Goal: Transaction & Acquisition: Purchase product/service

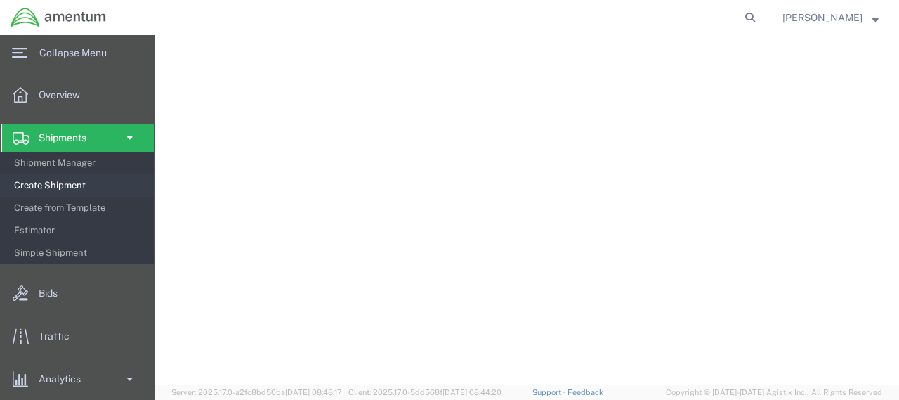
select select "60371"
select select "JP"
select select
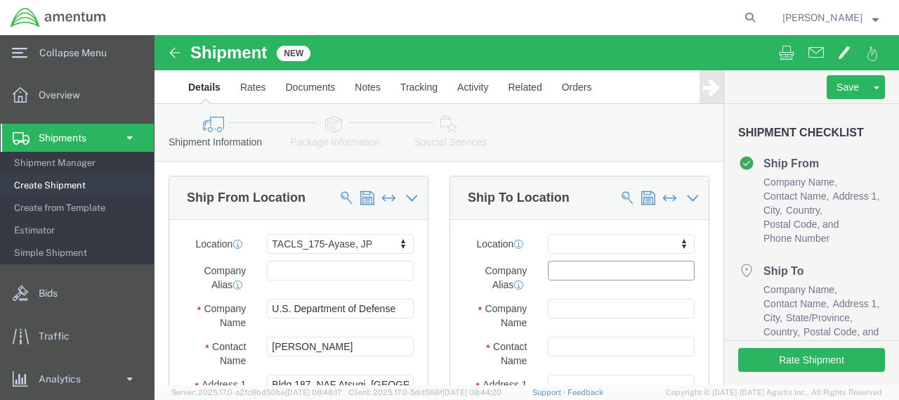
click input "text"
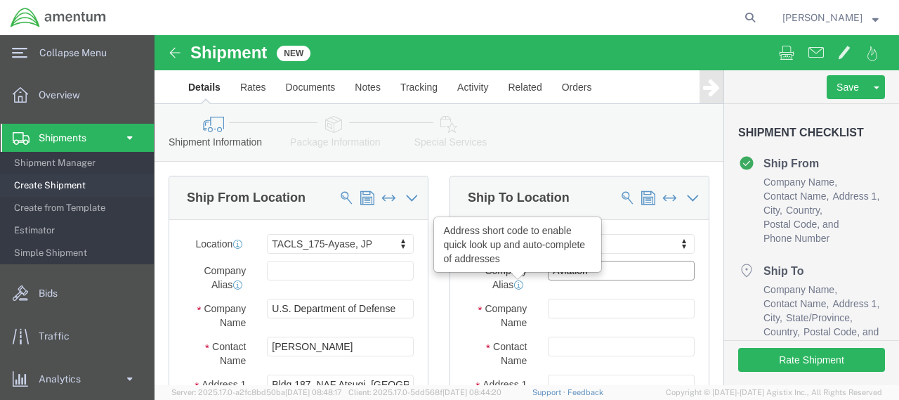
type input "Aviation"
click icon
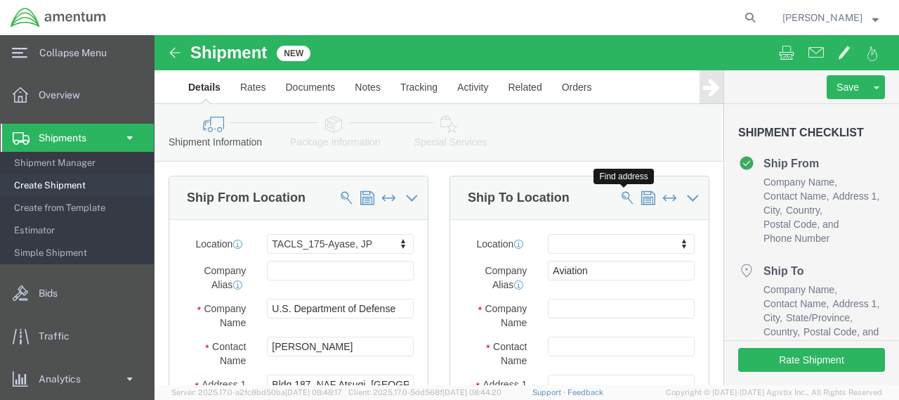
click span
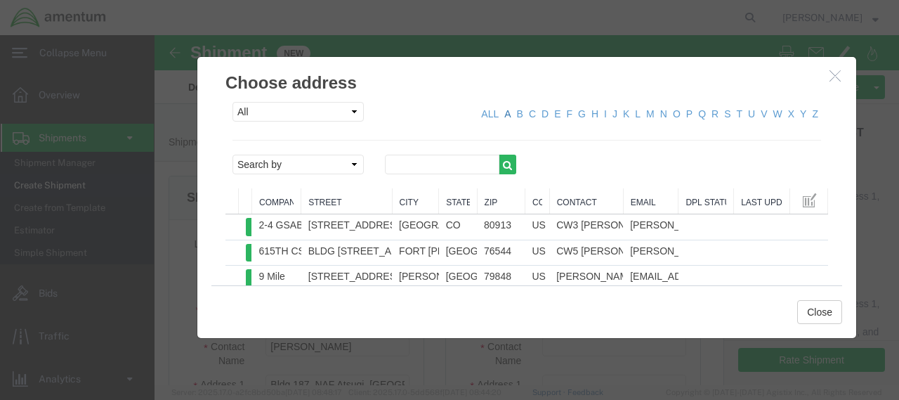
click link "A"
click input "text"
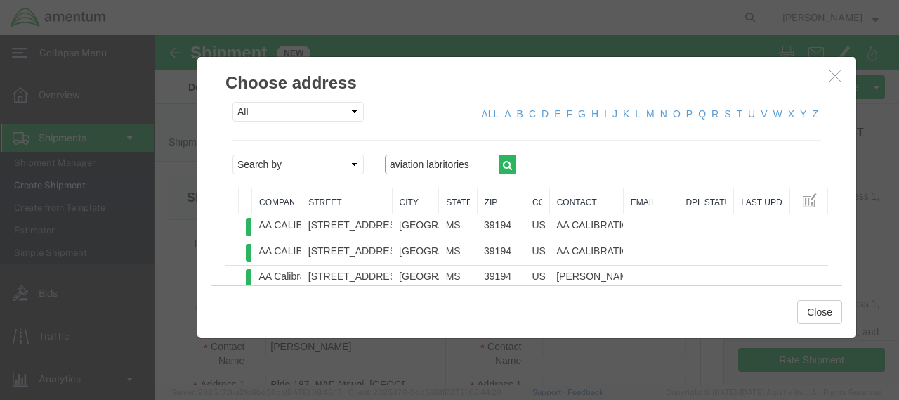
click input "aviation labritories"
click input "aviation laboritories"
type input "aviation laboratories"
click icon "button"
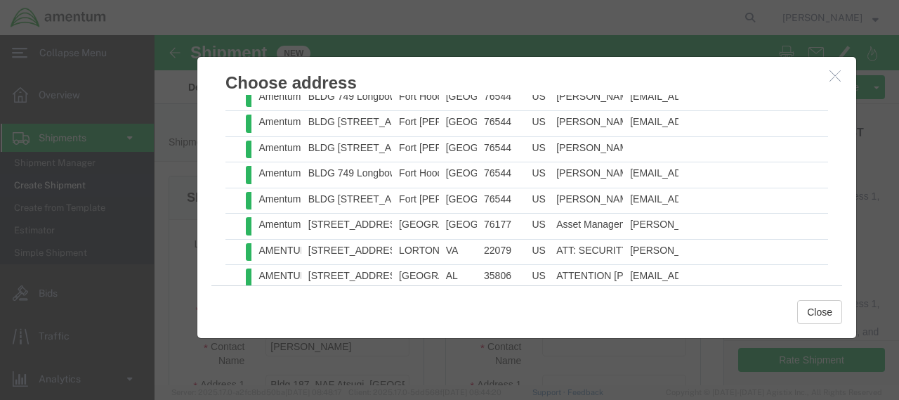
scroll to position [1302, 0]
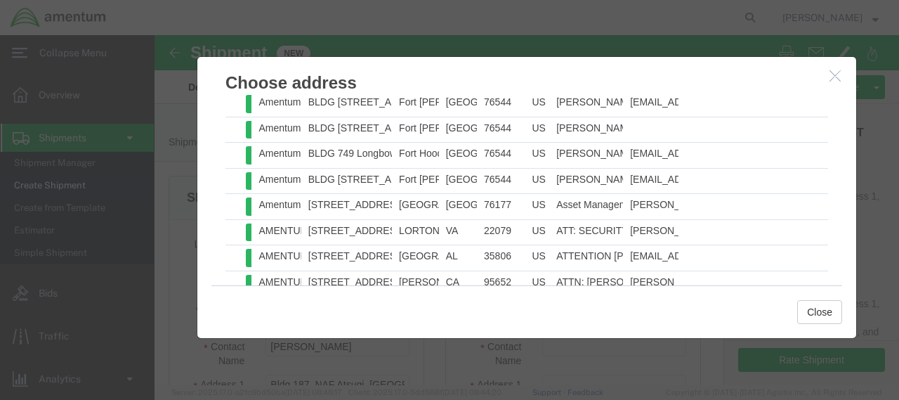
click icon "button"
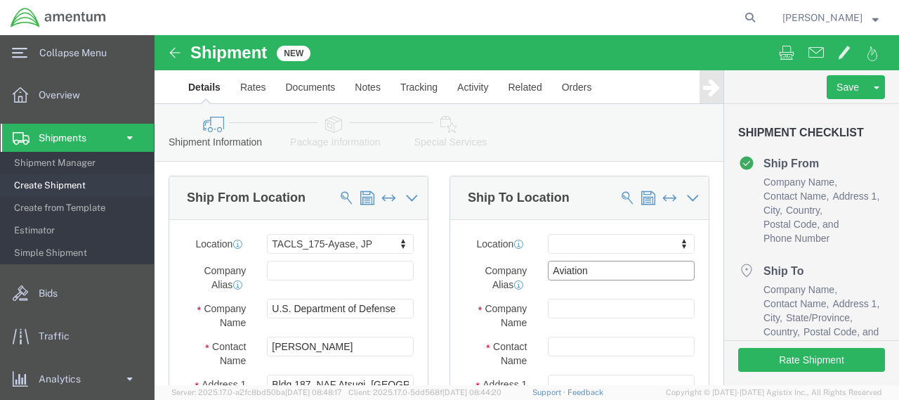
click input "Aviation"
type input "A"
click input "text"
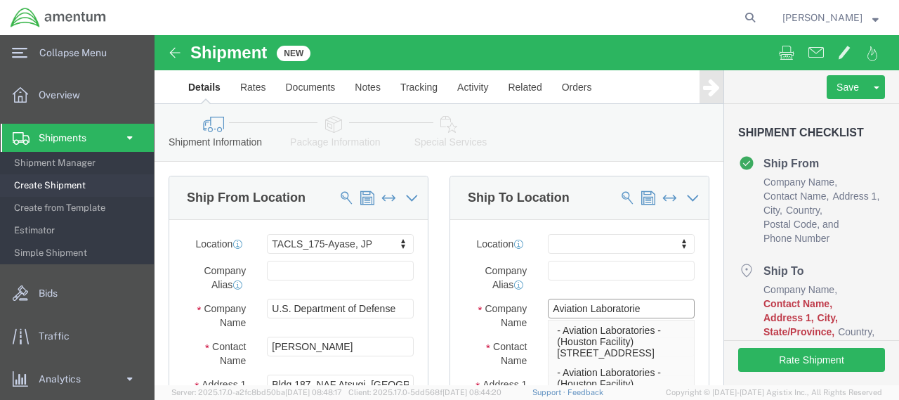
type input "Aviation Laboratories"
click p "- Aviation Laboratories - ([GEOGRAPHIC_DATA]) [STREET_ADDRESS]"
select select "[GEOGRAPHIC_DATA]"
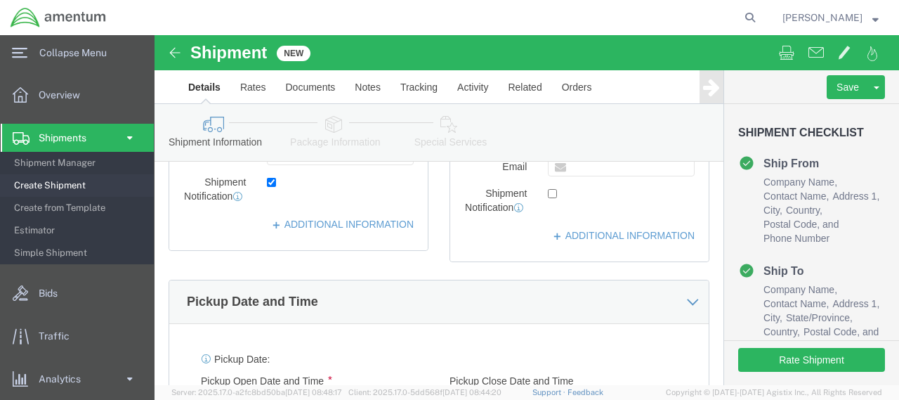
scroll to position [422, 0]
type input "Aviation Laboratories"
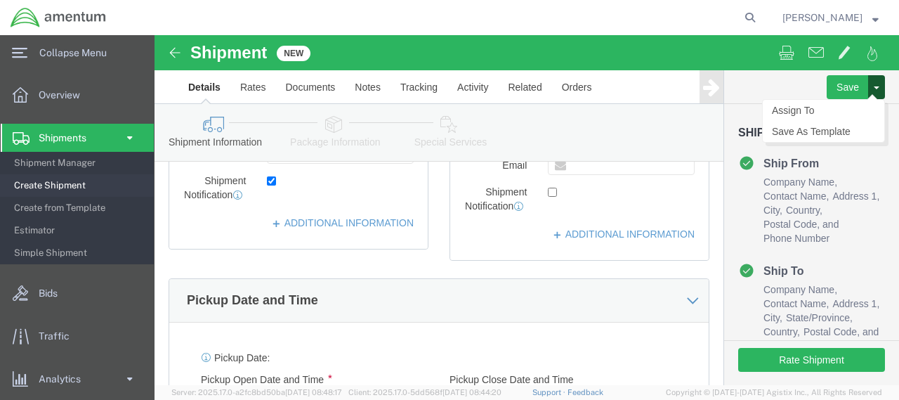
click button
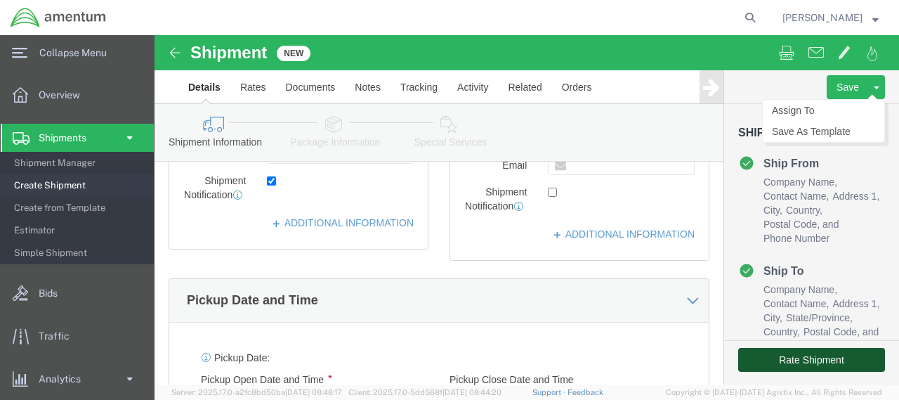
click button "Rate Shipment"
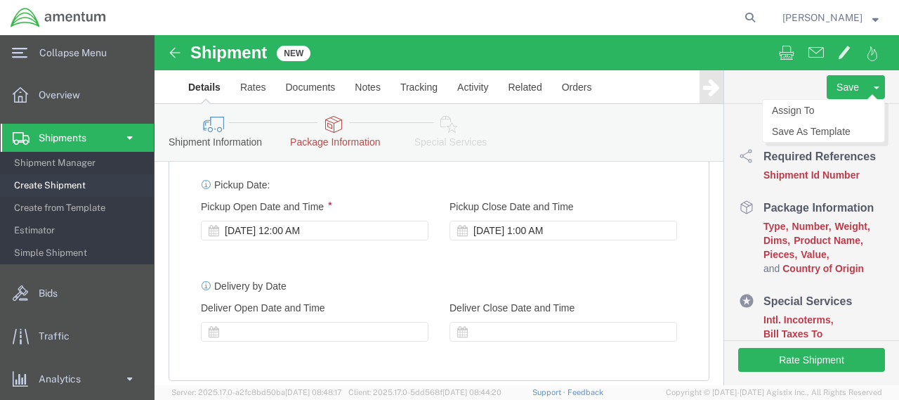
scroll to position [587, 0]
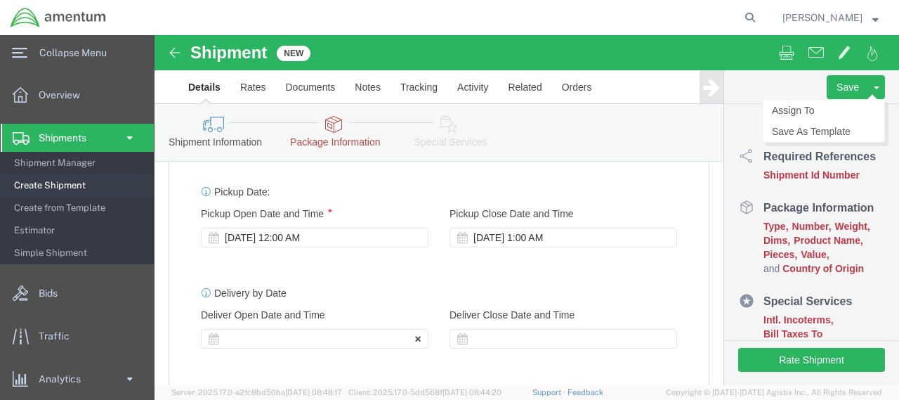
click icon
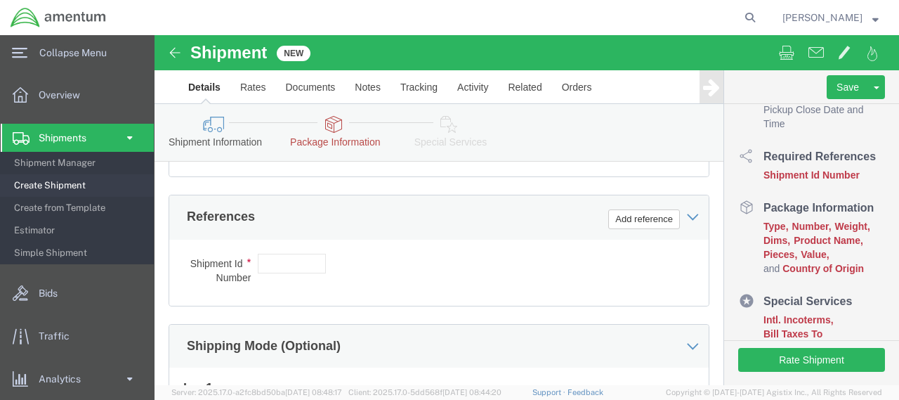
scroll to position [798, 0]
click input "text"
click button "Add reference"
click select "Select Account Type Activity ID Airline Appointment Number ASN Batch Request # …"
click div "Shipping Mode (Optional)"
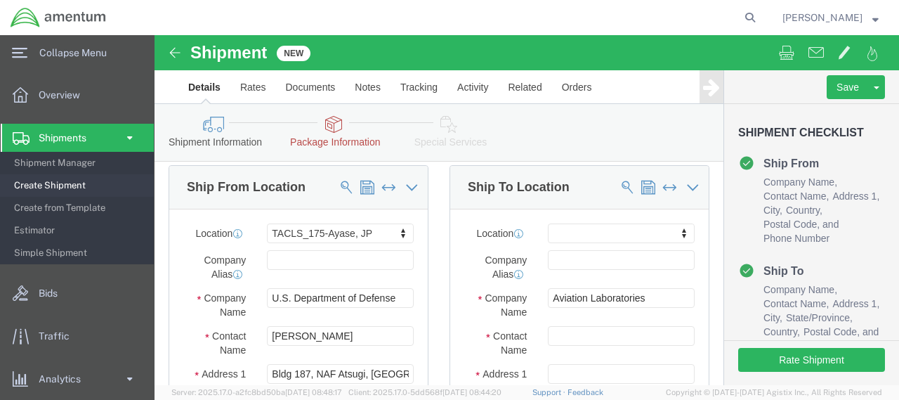
scroll to position [0, 0]
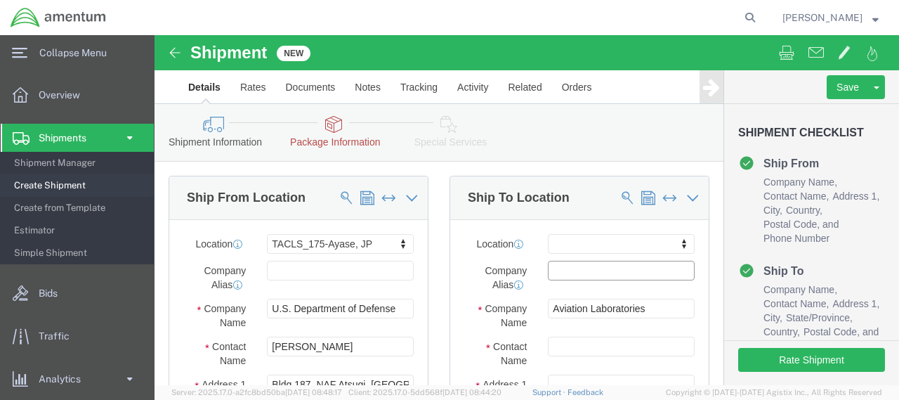
click input "text"
type input "toxicology"
click div "Company Alias toxicology A"
click input "Aviation Laboratories"
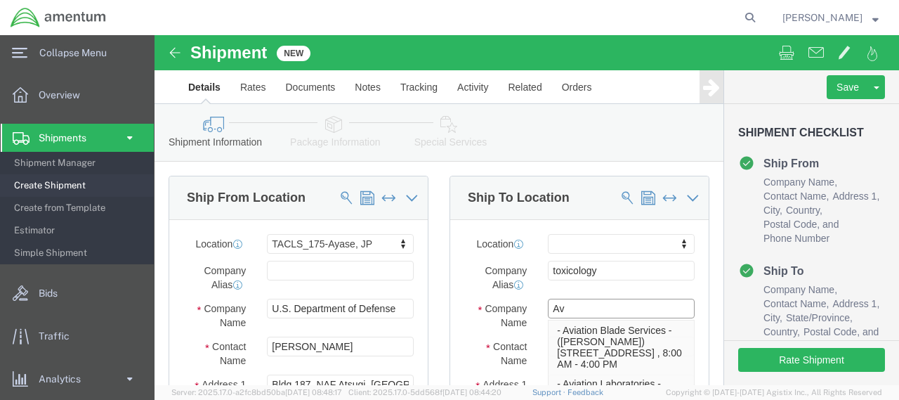
type input "A"
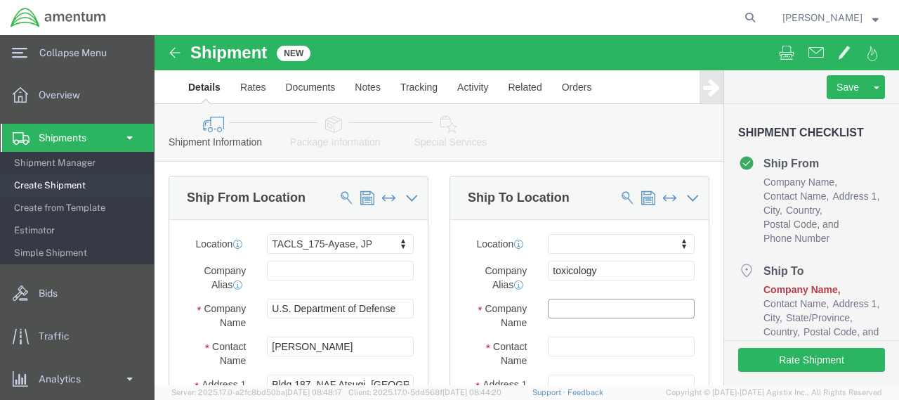
click input "text"
type input "toxicology"
click div "Company Name toxicology to"
click input "toxicology"
type input "t"
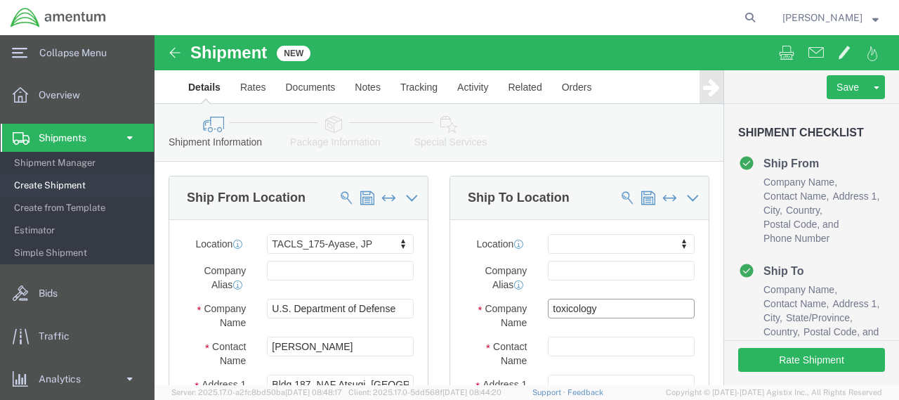
drag, startPoint x: 435, startPoint y: 272, endPoint x: 386, endPoint y: 276, distance: 48.7
click div "toxicology to"
click input "text"
drag, startPoint x: 403, startPoint y: 239, endPoint x: 448, endPoint y: 270, distance: 54.6
click input "toxicology"
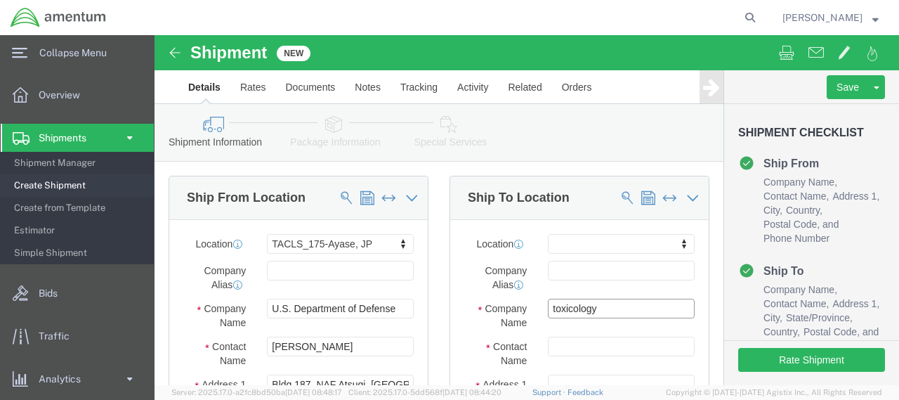
drag, startPoint x: 441, startPoint y: 272, endPoint x: 392, endPoint y: 274, distance: 49.2
click input "toxicology"
click input "text"
paste input "toxicology"
type input "toxicology"
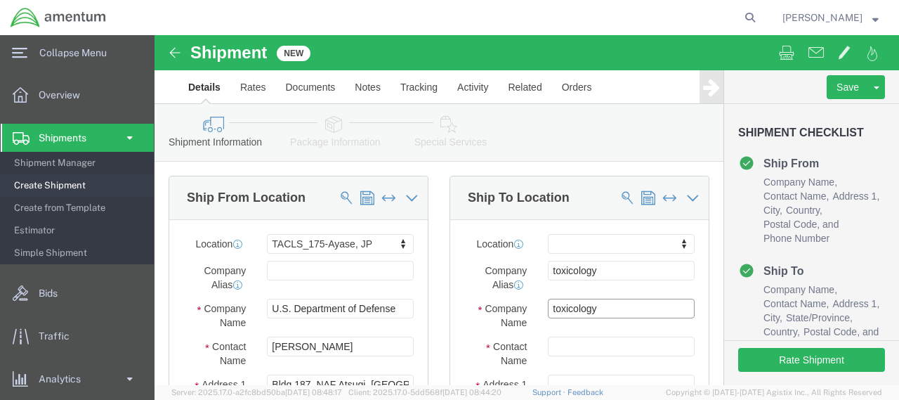
click input "toxicology"
type input "t"
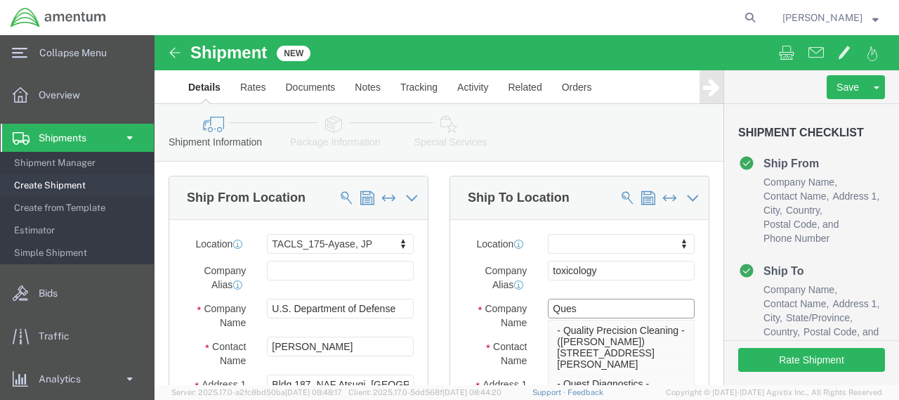
type input "Quest"
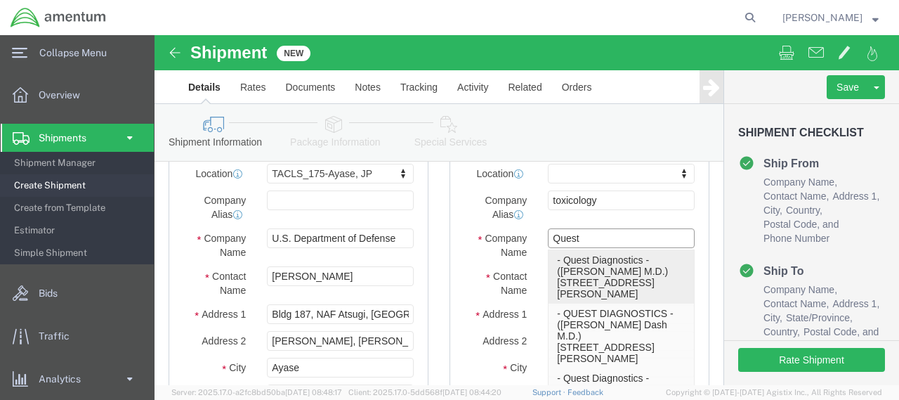
click p "- Quest Diagnostics - ([PERSON_NAME] M.D.) [STREET_ADDRESS][PERSON_NAME]"
select select "KS"
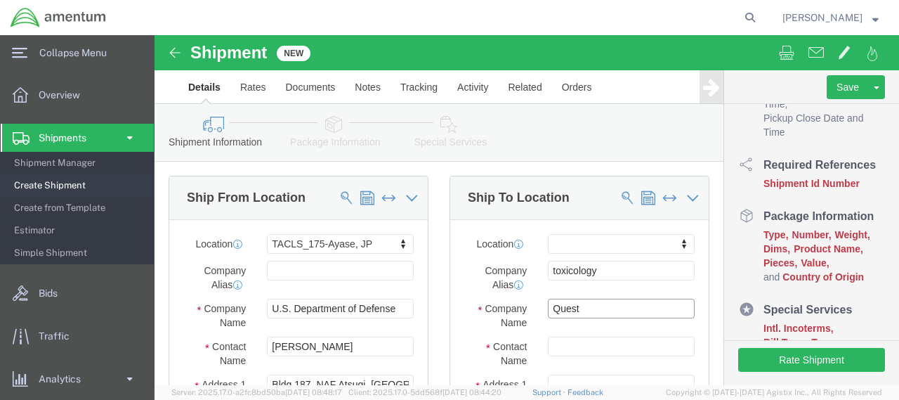
scroll to position [316, 0]
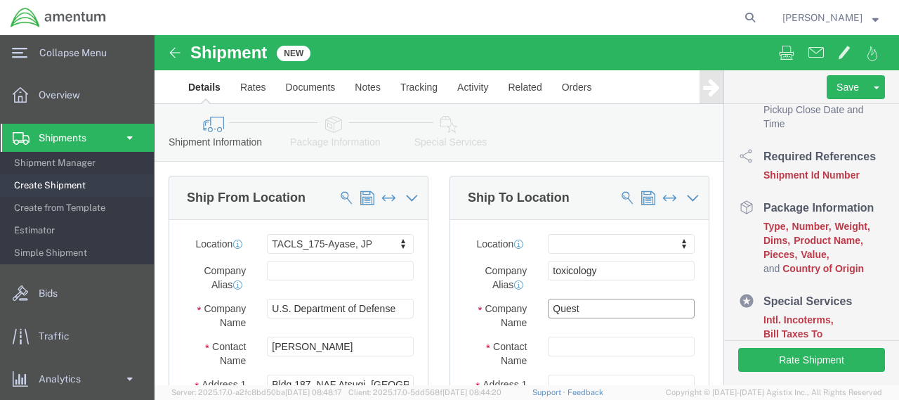
type input "Quest Diagnostics"
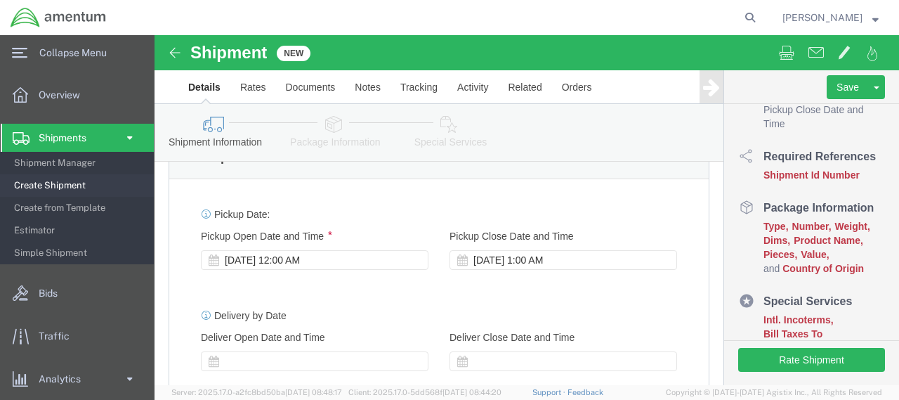
scroll to position [562, 0]
click div "[DATE] 1:00 AM"
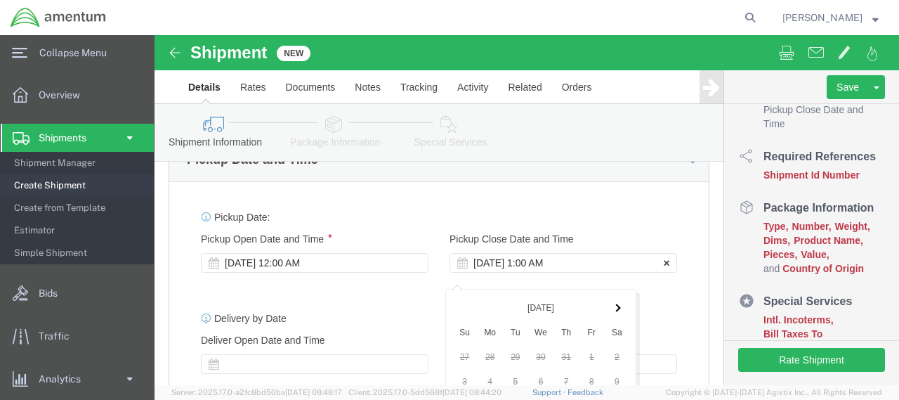
scroll to position [881, 0]
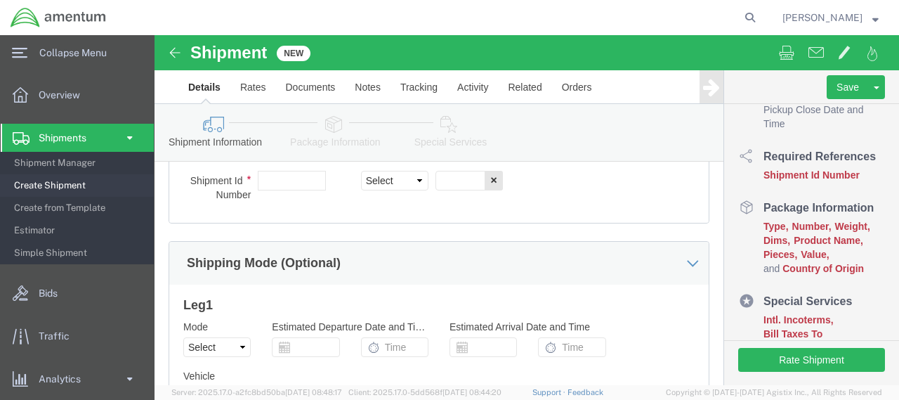
click div "Shipping Mode (Optional)"
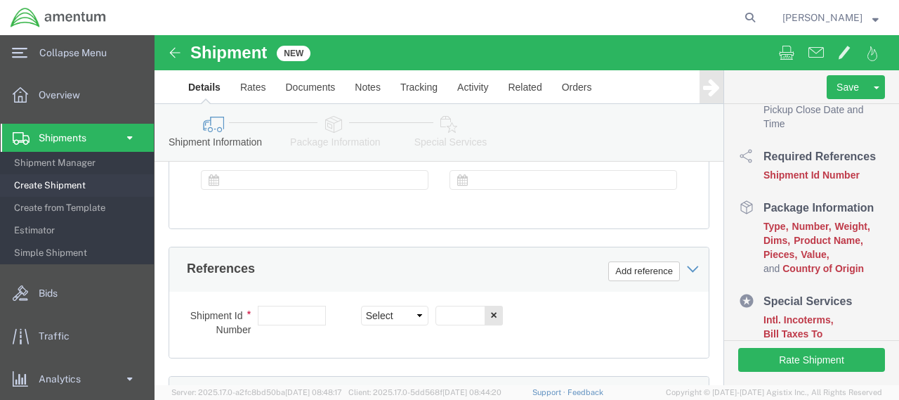
scroll to position [740, 0]
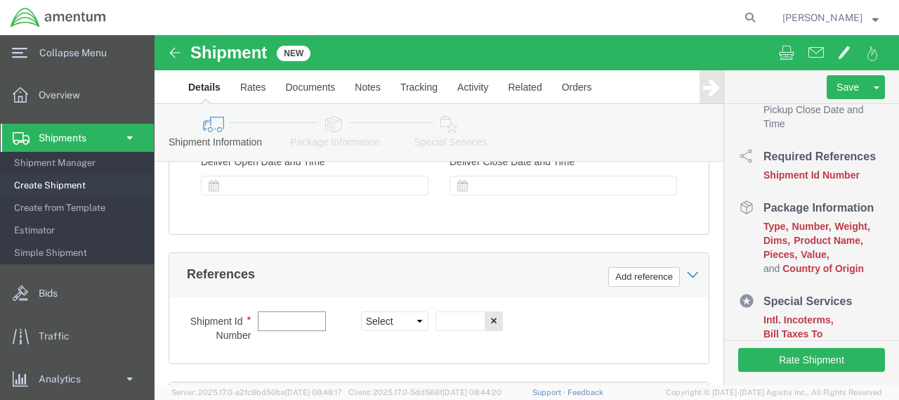
click input "text"
drag, startPoint x: 127, startPoint y: 294, endPoint x: 113, endPoint y: 270, distance: 27.1
click div "References Add reference"
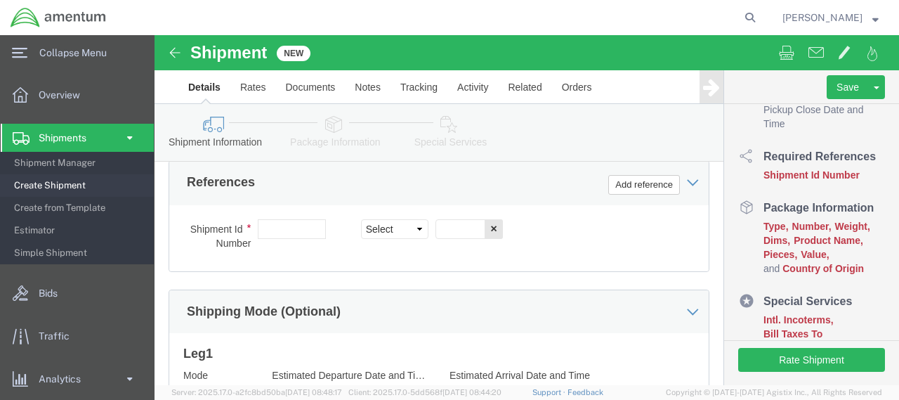
scroll to position [811, 0]
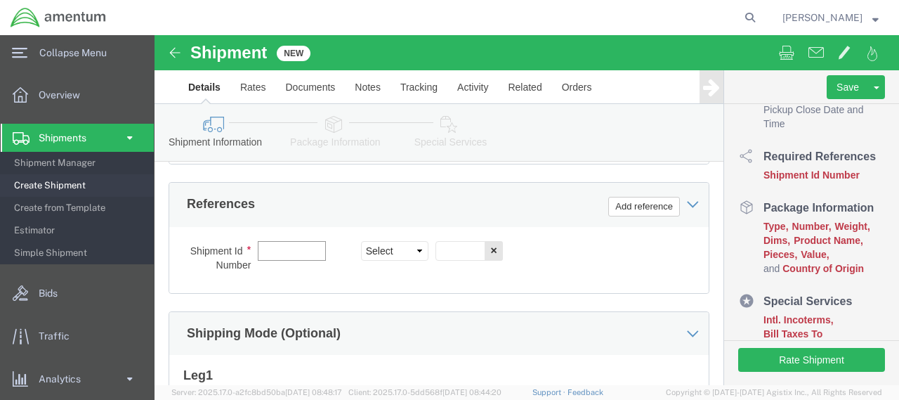
click input "text"
click icon
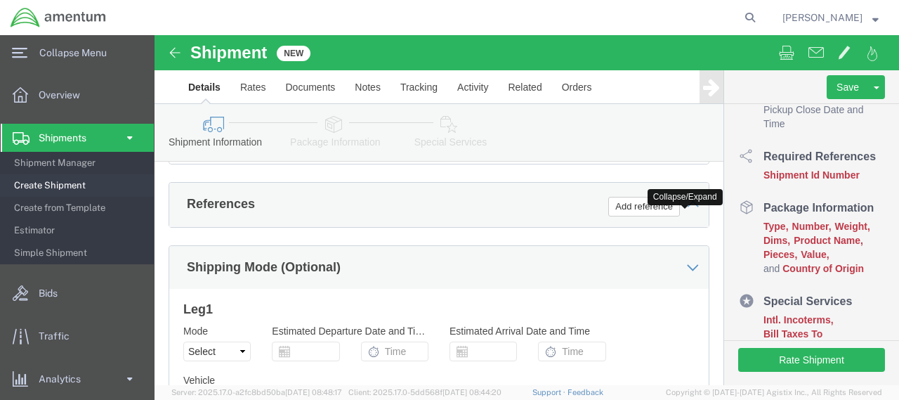
click icon
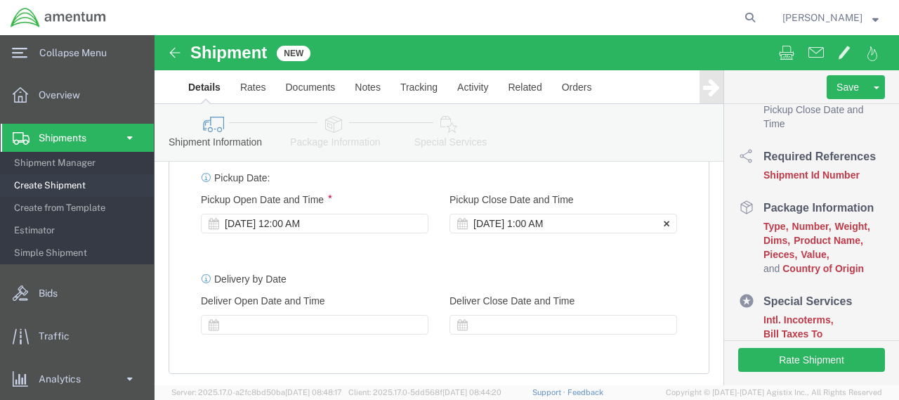
scroll to position [632, 0]
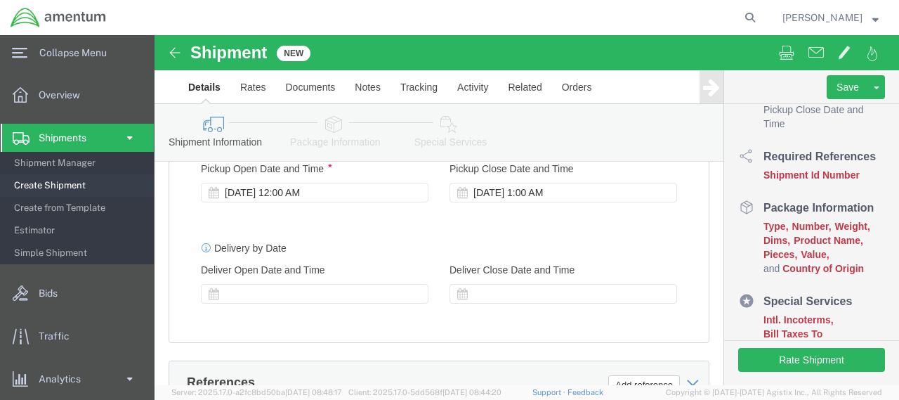
click div
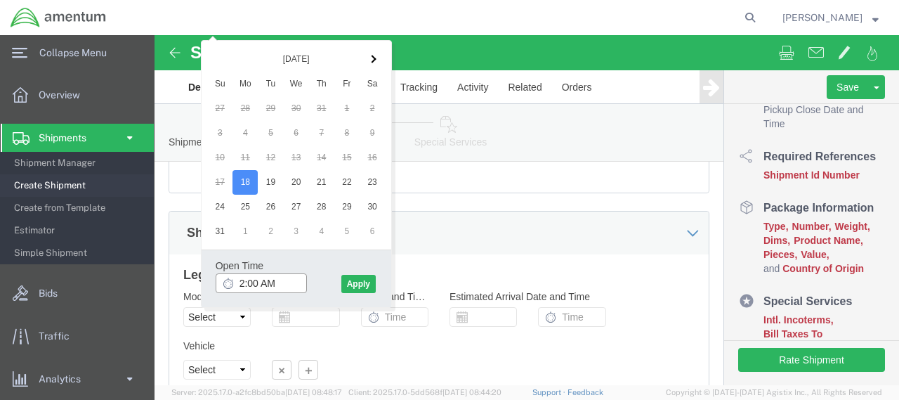
scroll to position [771, 0]
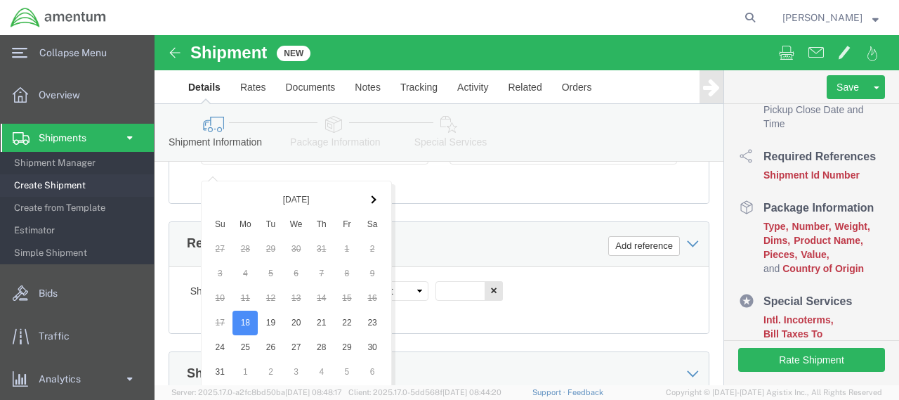
click div "Delivery by Date Delivery Start Date Delivery Start Time Deliver Open Date and …"
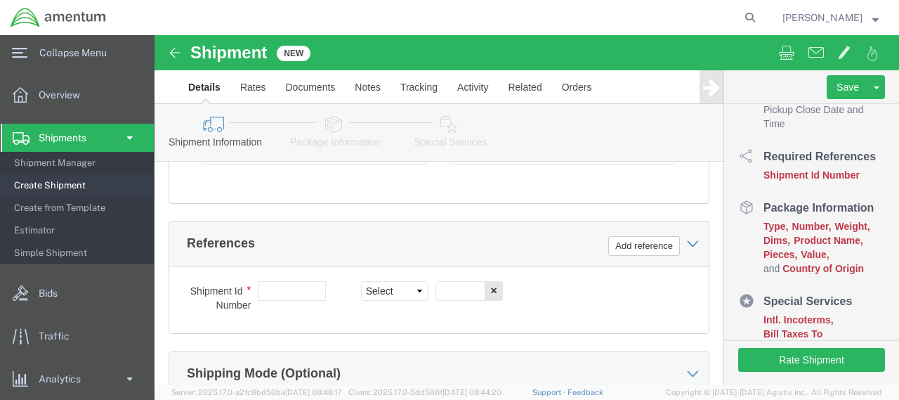
scroll to position [842, 0]
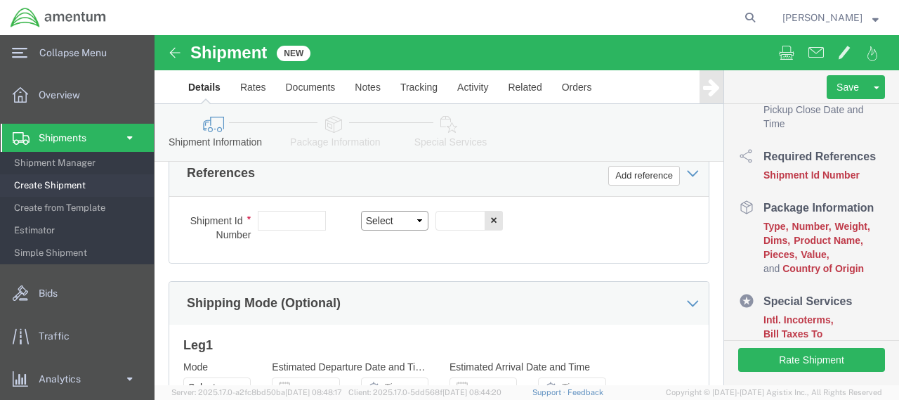
click select "Select Account Type Activity ID Airline Appointment Number ASN Batch Request # …"
click div "Shipment Id Number Select Account Type Activity ID Airline Appointment Number A…"
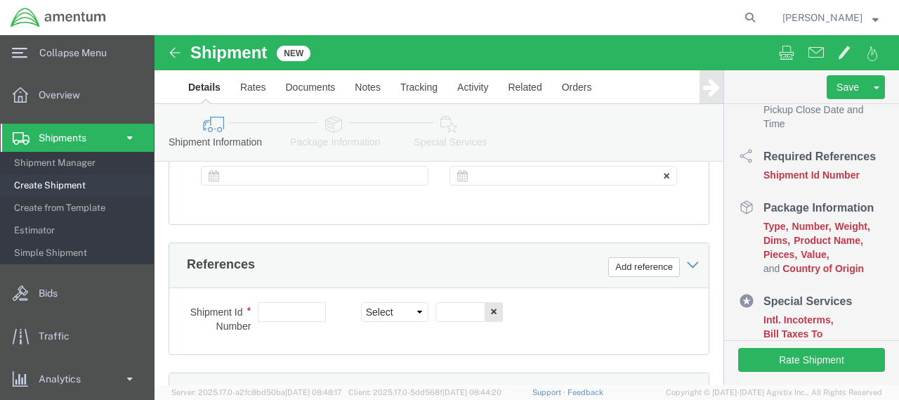
scroll to position [773, 0]
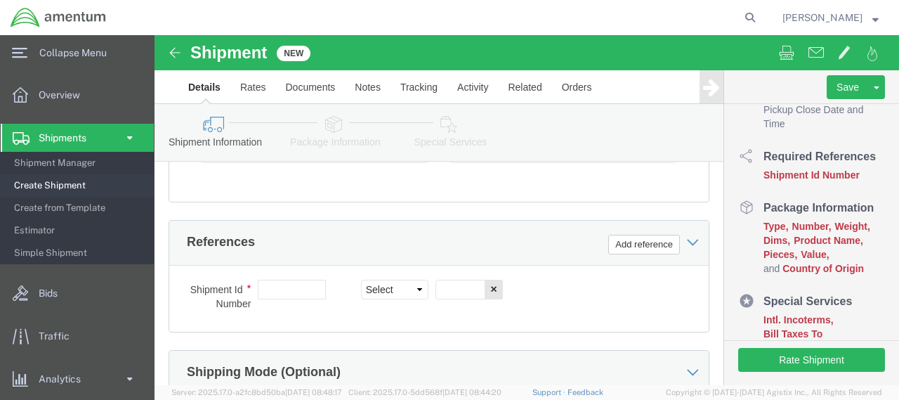
click label "Shipment Id Number"
click input "text"
click label "Shipment Id Number"
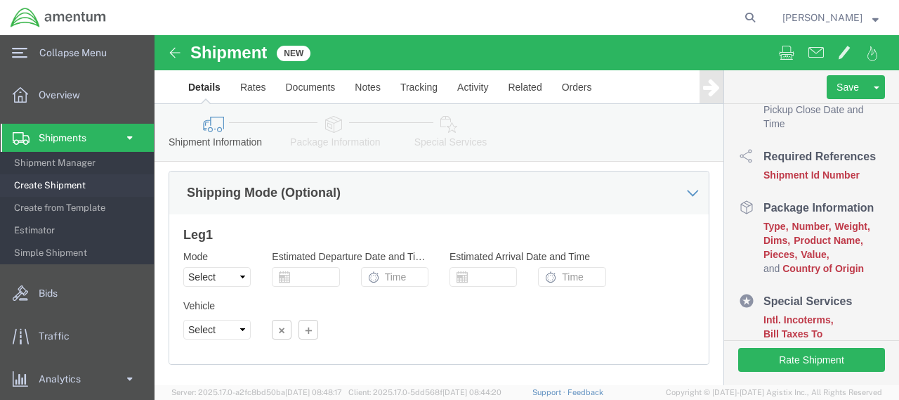
scroll to position [984, 0]
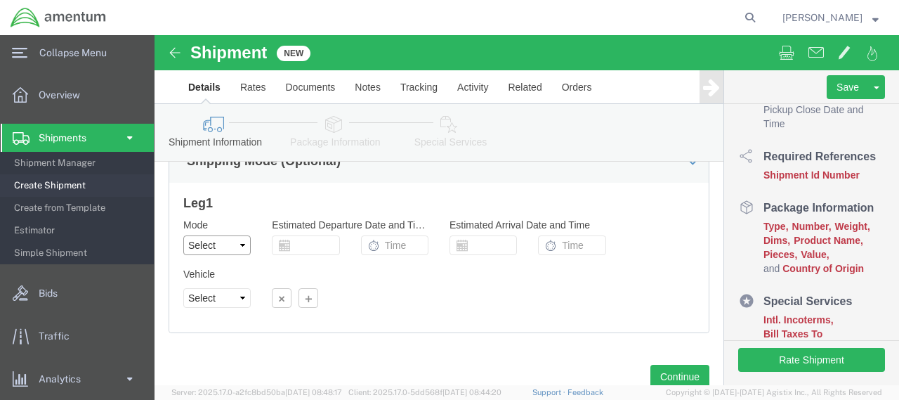
click select "Select Air Less than Truckload Multi-Leg Ocean Freight Rail Small Parcel Truckl…"
click div "Please fix the following errors Ship From Location Location TACLS_175-[GEOGRAPH…"
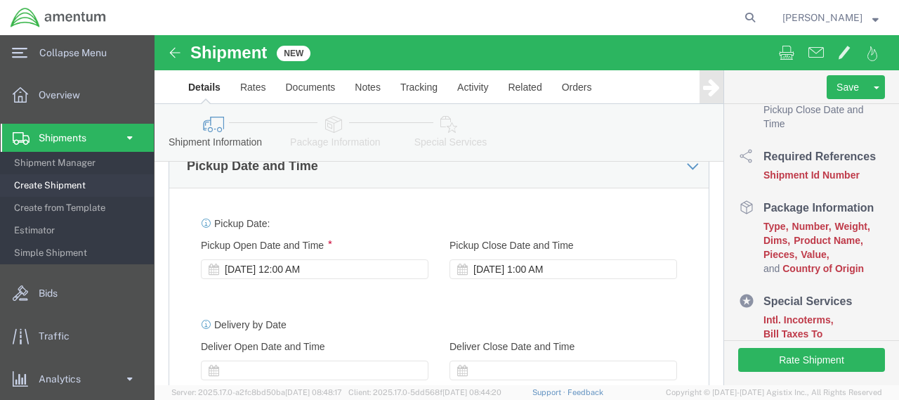
scroll to position [535, 0]
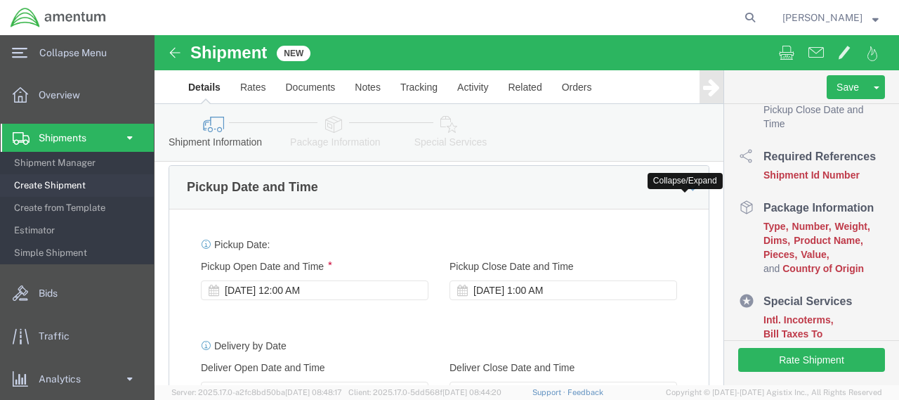
click icon
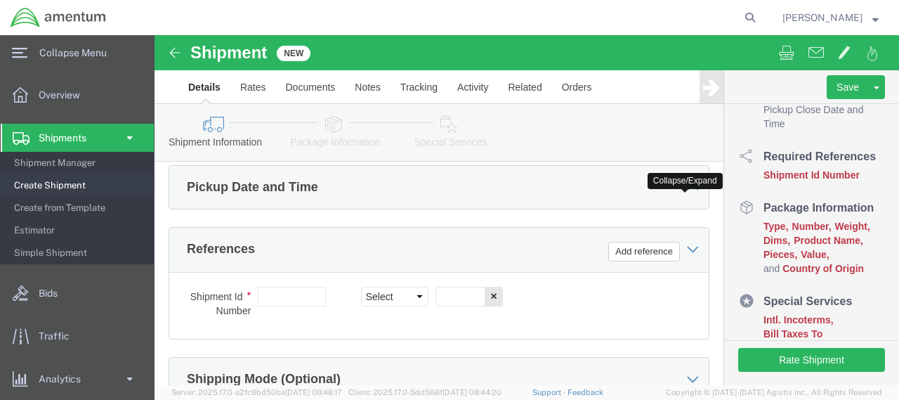
click icon
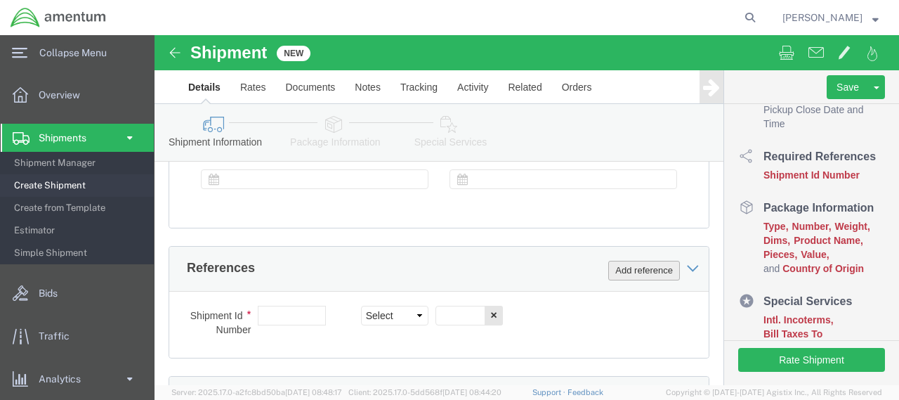
scroll to position [816, 0]
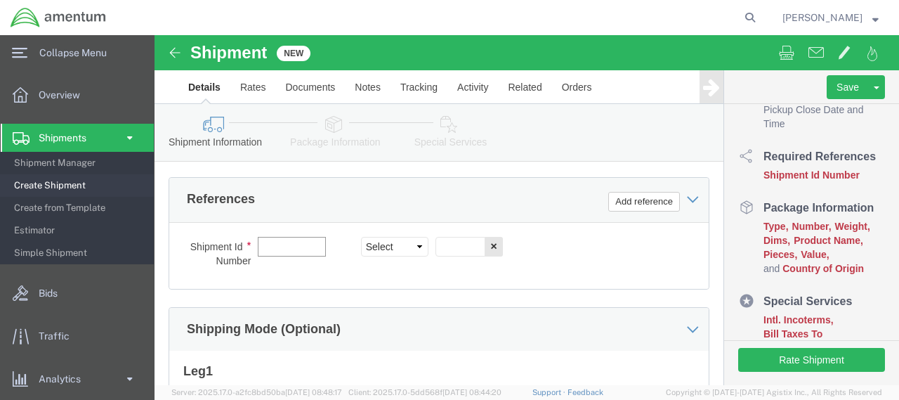
click input "text"
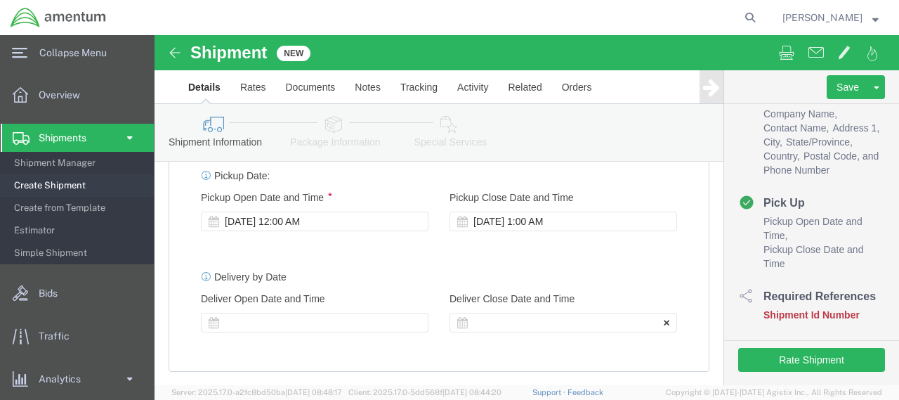
scroll to position [535, 0]
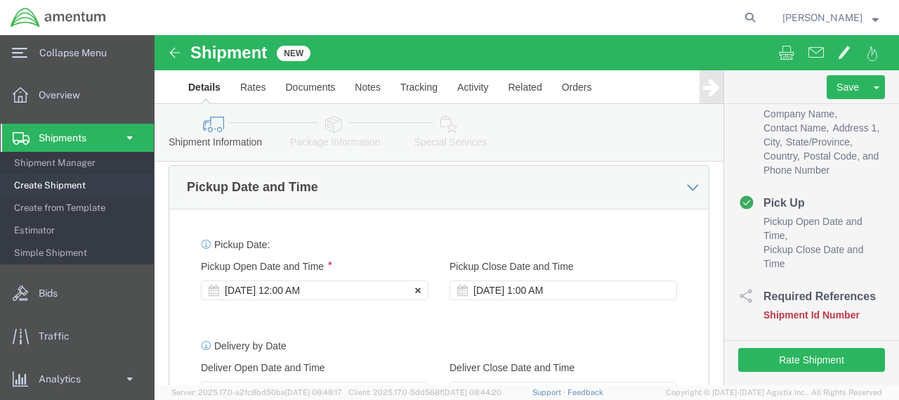
click div "[DATE] 12:00 AM"
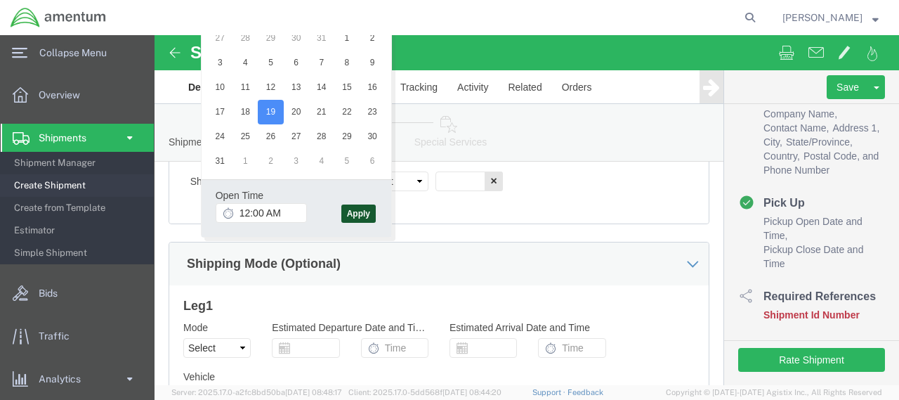
click button "Apply"
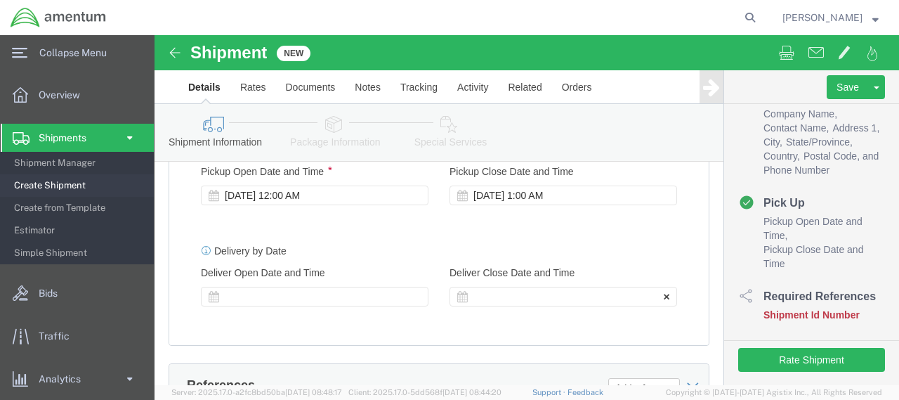
scroll to position [600, 0]
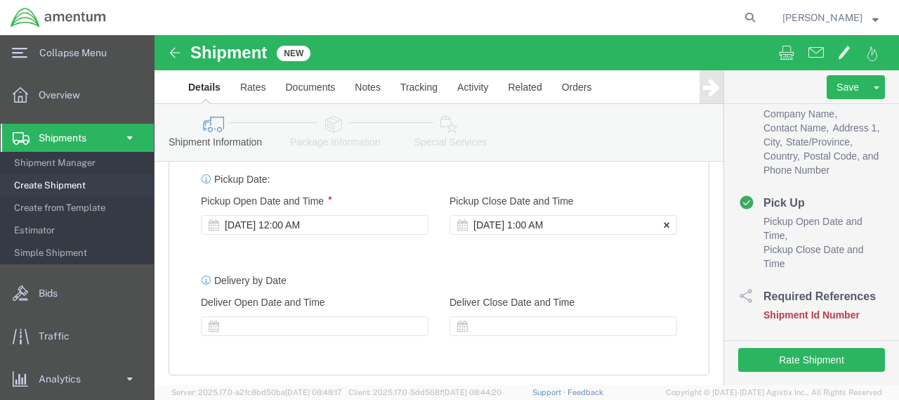
click div "[DATE] 1:00 AM"
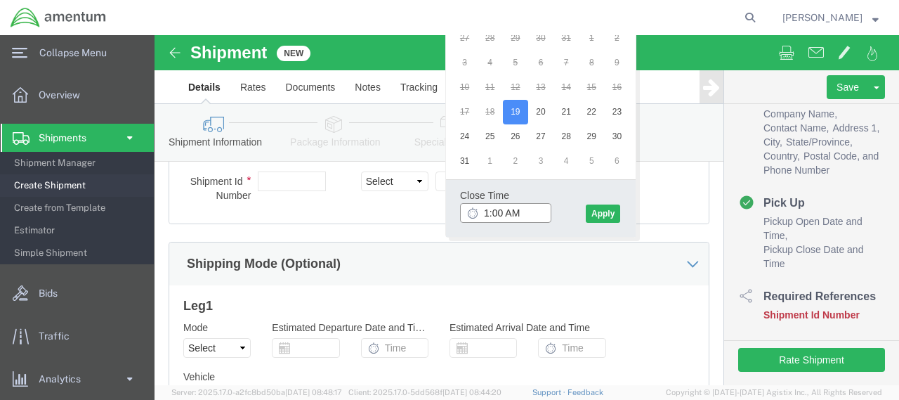
click input "1:00 AM"
type input "1700:00 AM"
click button "Apply"
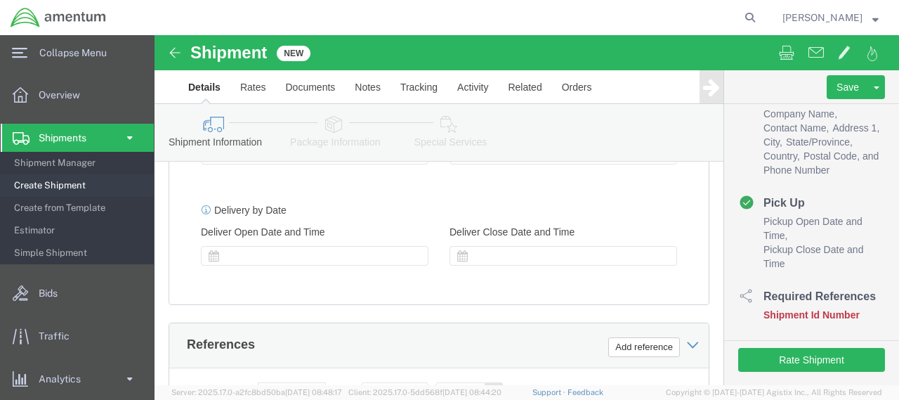
scroll to position [600, 0]
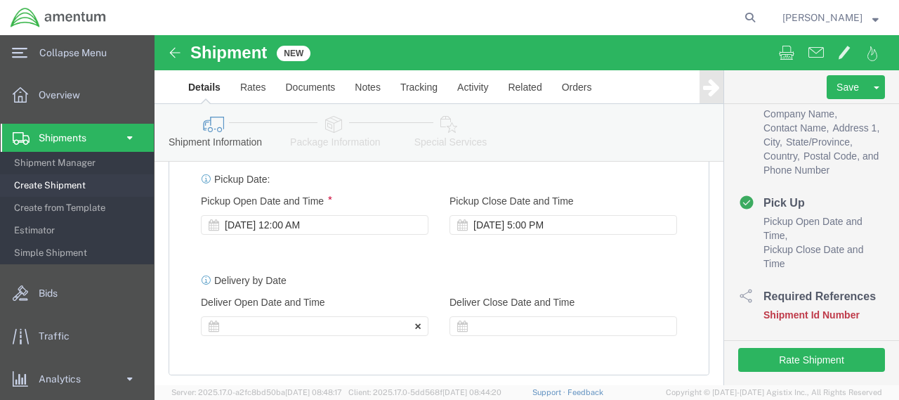
click icon
click div
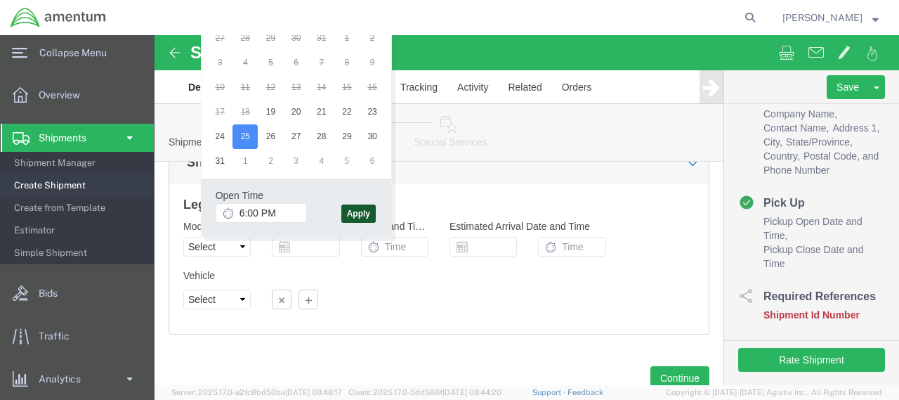
click button "Apply"
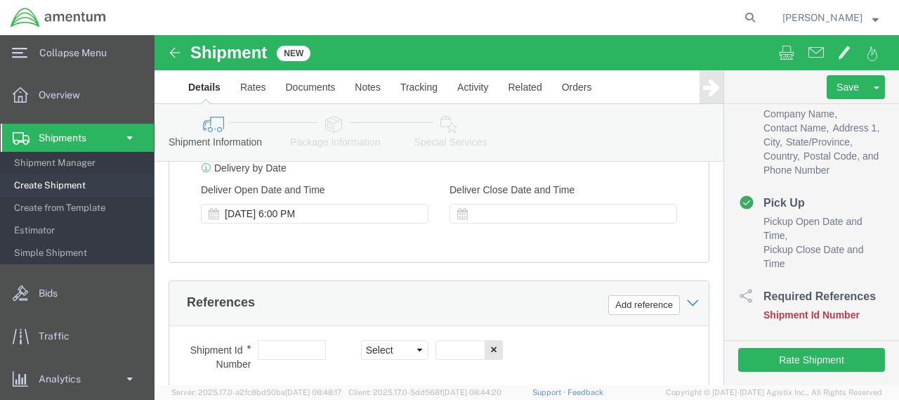
scroll to position [690, 0]
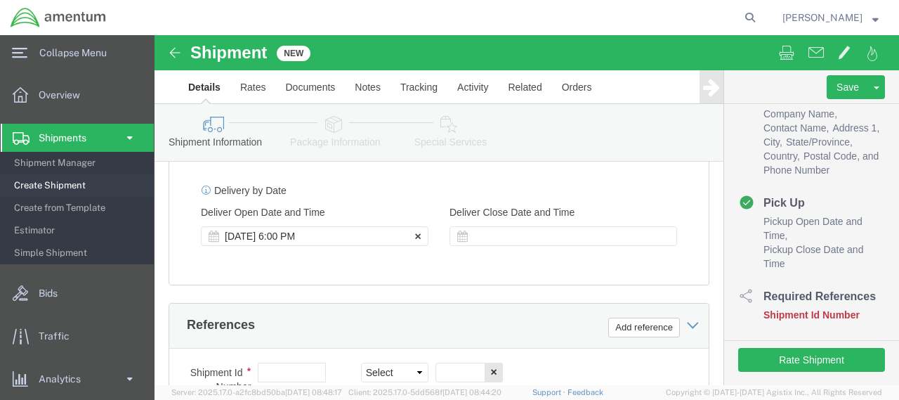
click div "[DATE] 6:00 PM"
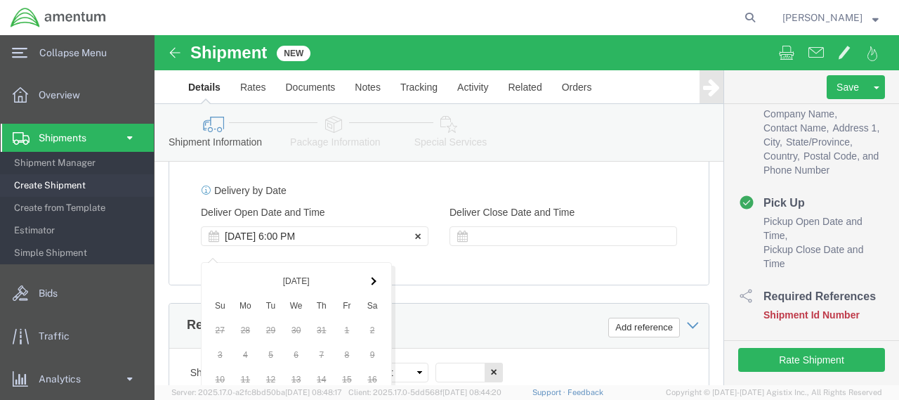
scroll to position [982, 0]
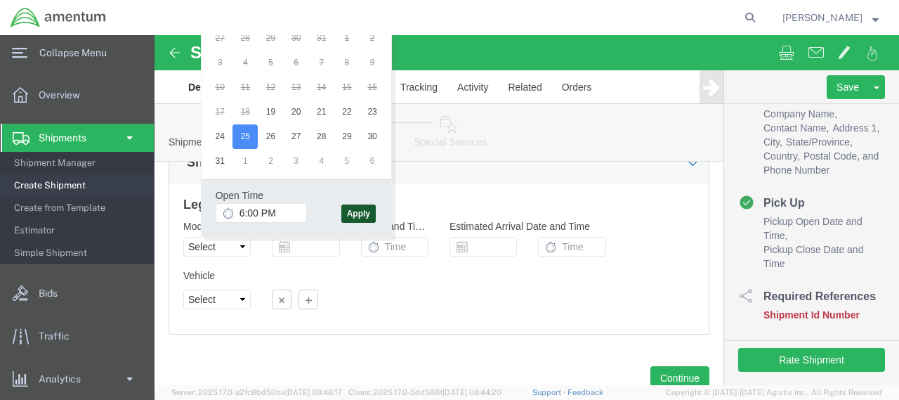
click button "Apply"
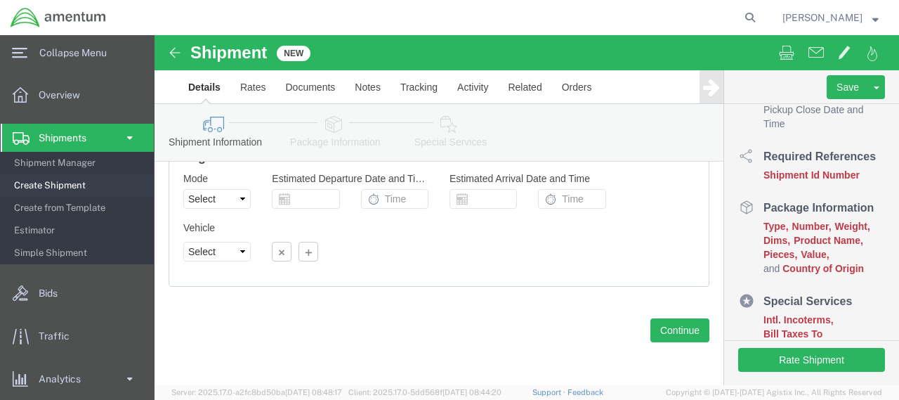
scroll to position [373, 0]
